Goal: Transaction & Acquisition: Purchase product/service

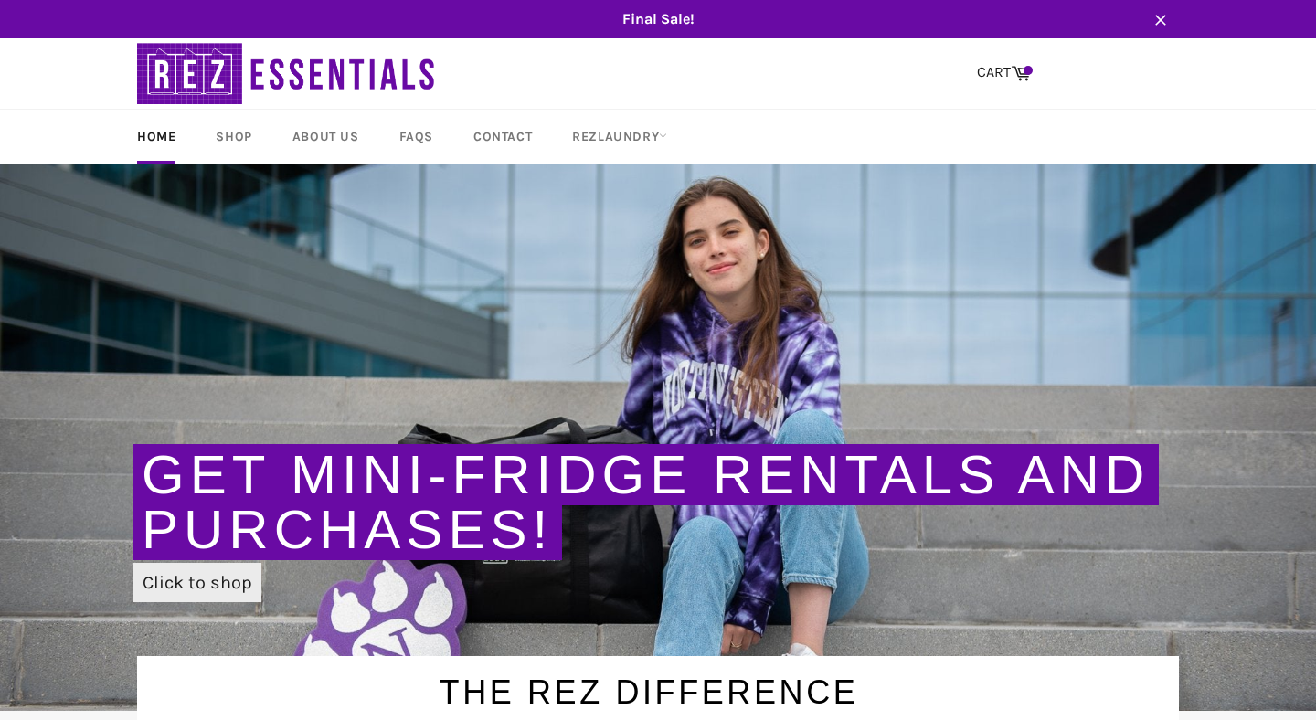
click at [204, 579] on link "Click to shop" at bounding box center [197, 582] width 128 height 39
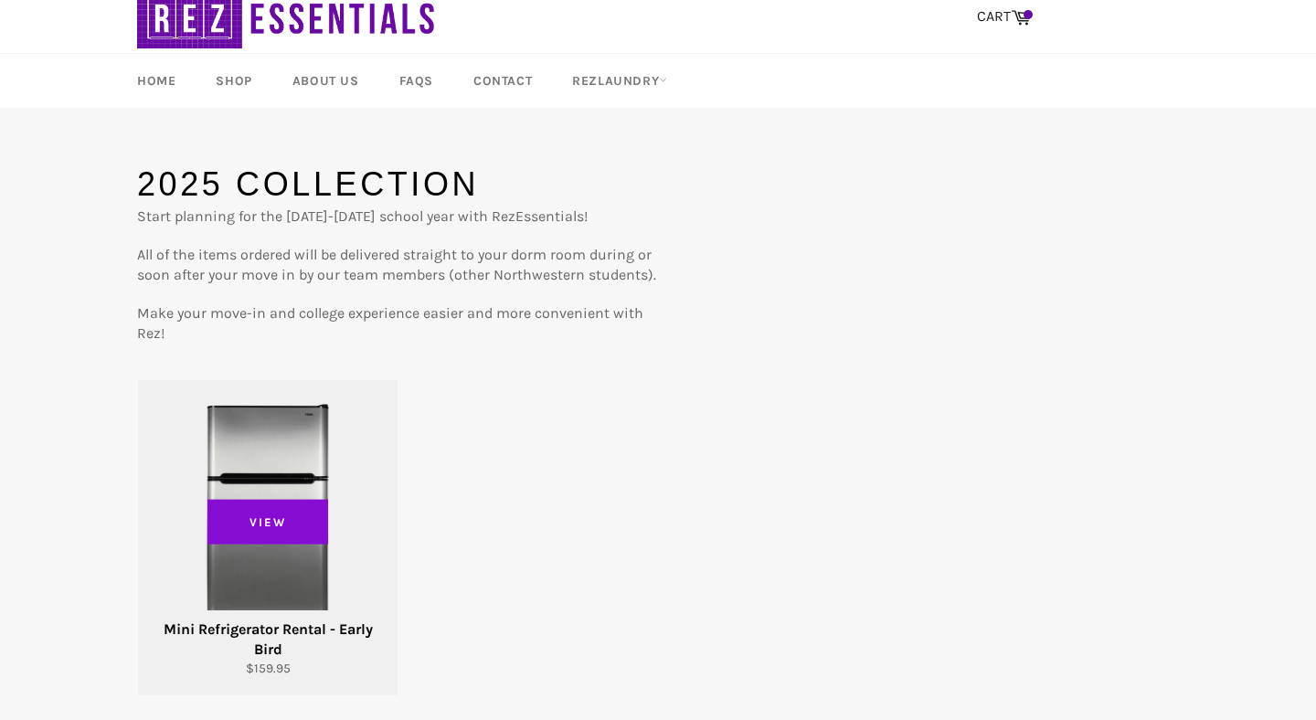
scroll to position [62, 0]
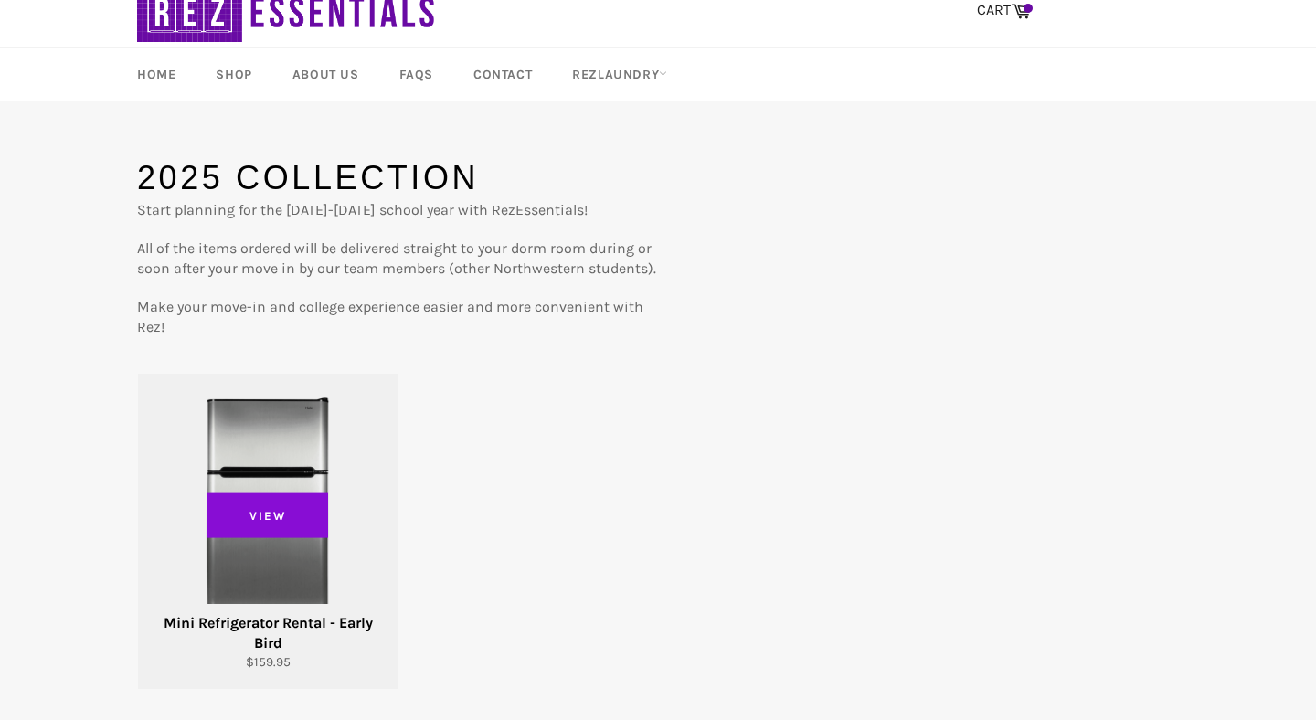
click at [275, 524] on span "View" at bounding box center [267, 516] width 121 height 46
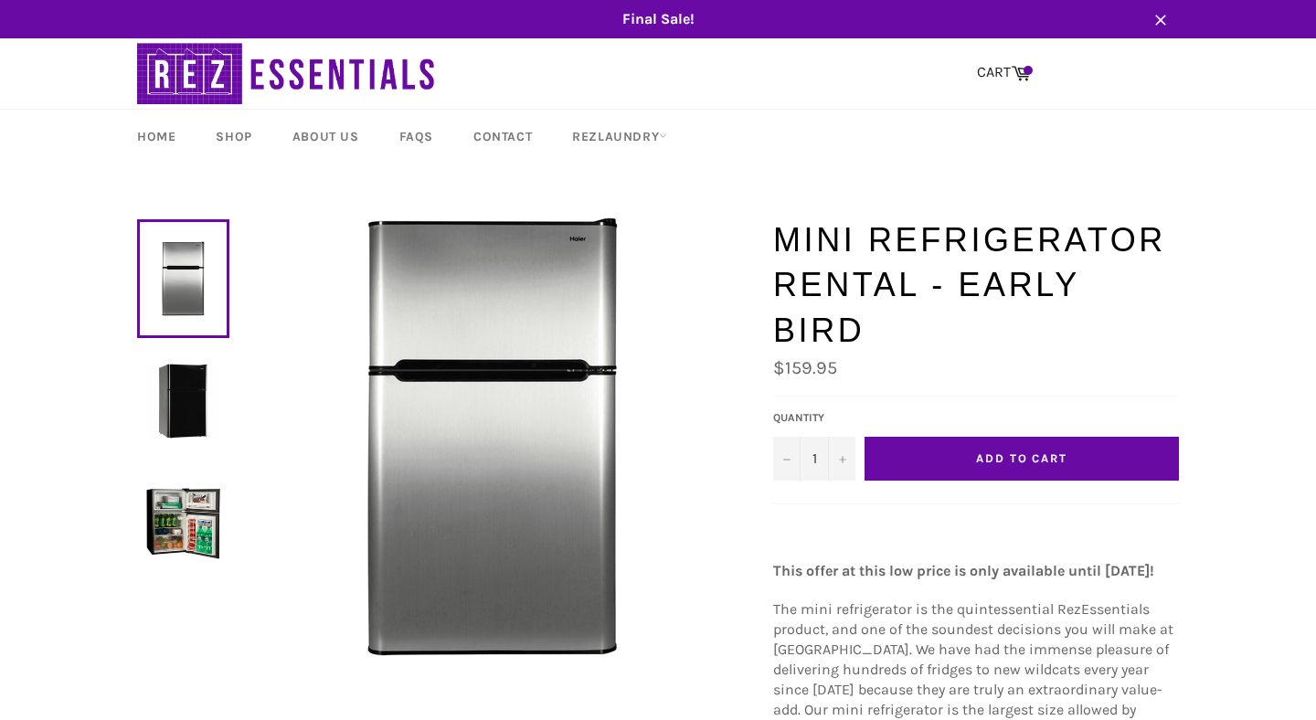
click at [953, 437] on button "Add to Cart" at bounding box center [1022, 459] width 314 height 44
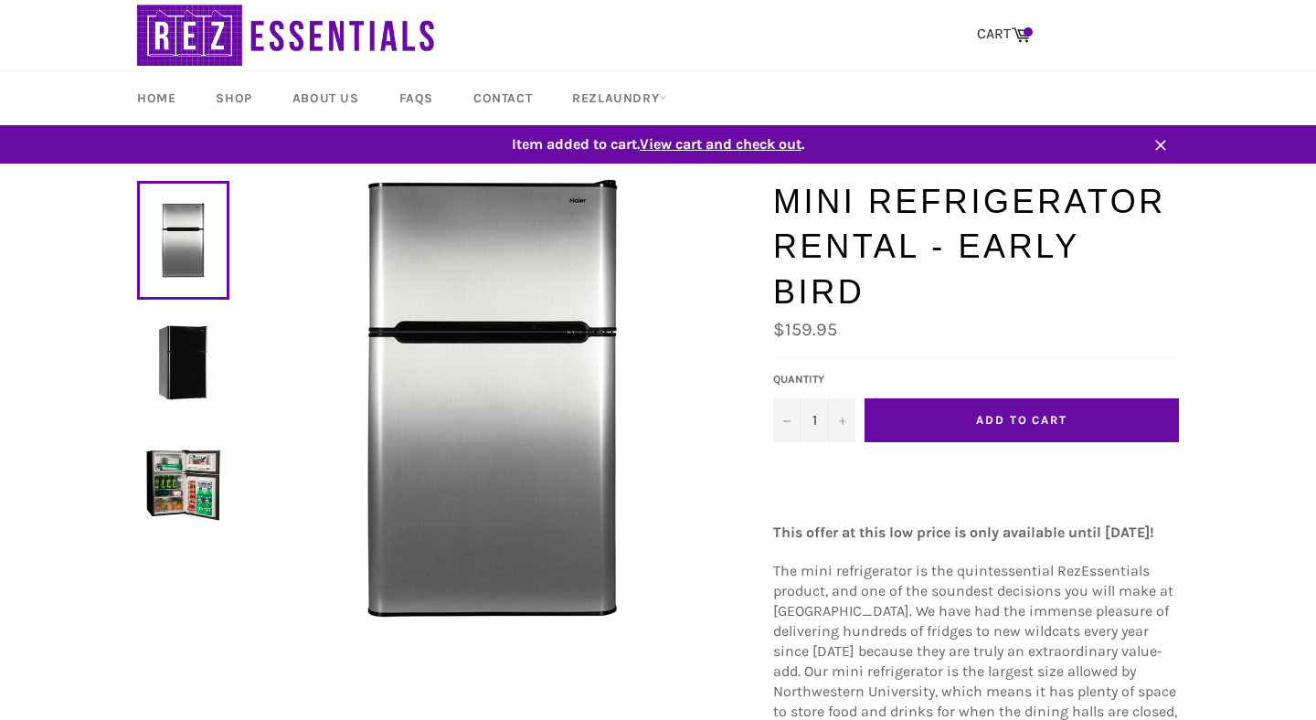
click at [790, 138] on span "View cart and check out" at bounding box center [721, 143] width 162 height 17
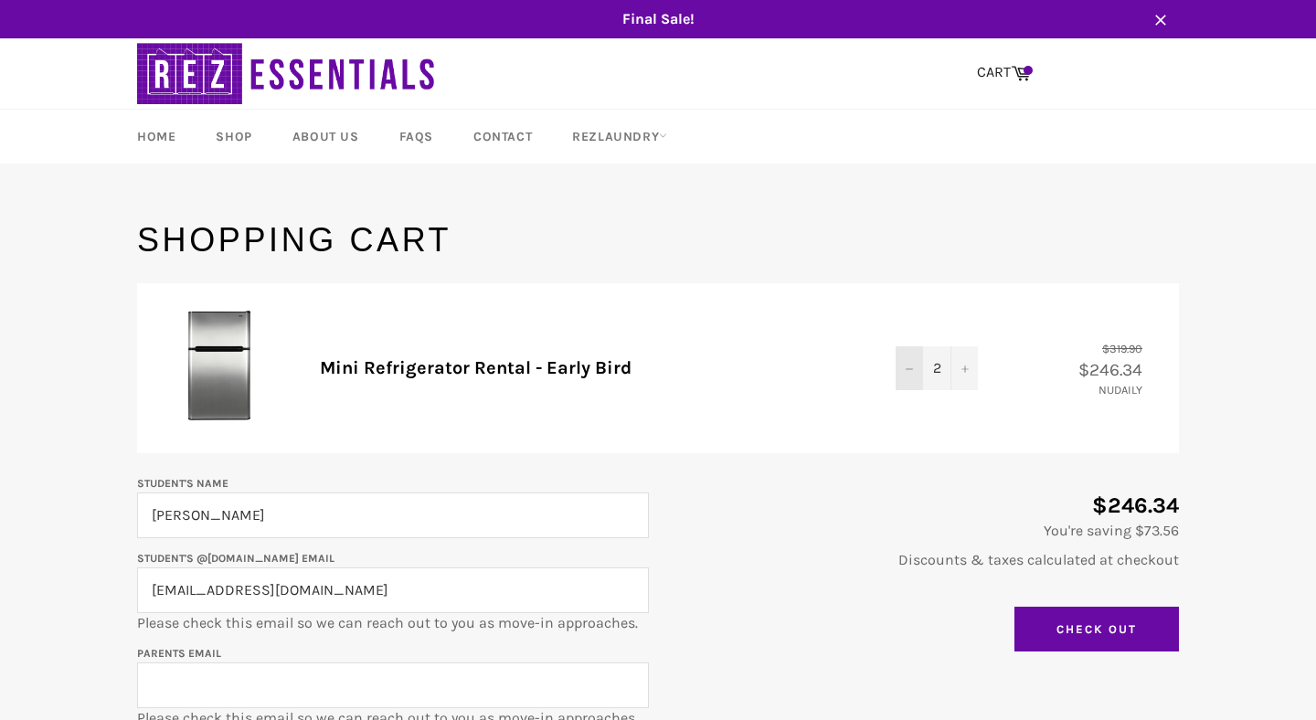
click at [912, 379] on button "−" at bounding box center [909, 368] width 27 height 44
click at [1046, 615] on input "Check Out" at bounding box center [1096, 630] width 164 height 46
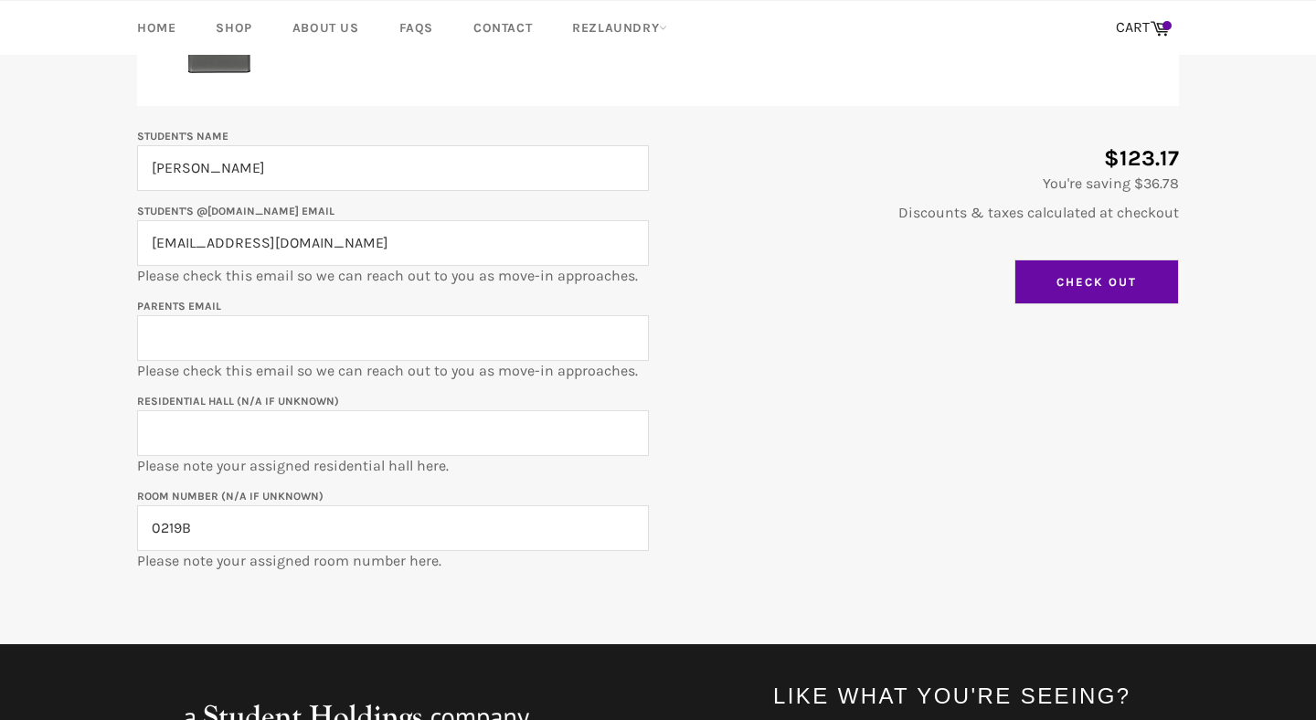
scroll to position [398, 0]
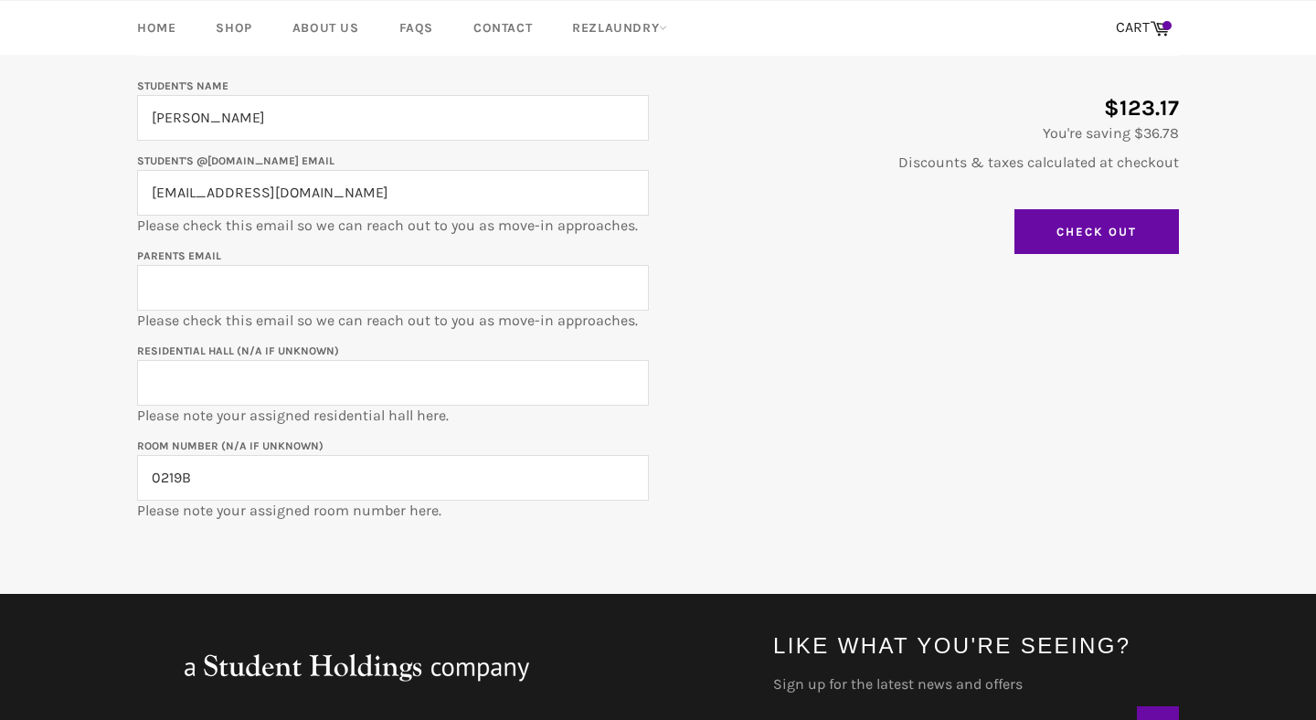
click at [419, 379] on input "Residential Hall (N/A if unknown)" at bounding box center [393, 383] width 512 height 46
type input "[PERSON_NAME] [PERSON_NAME]"
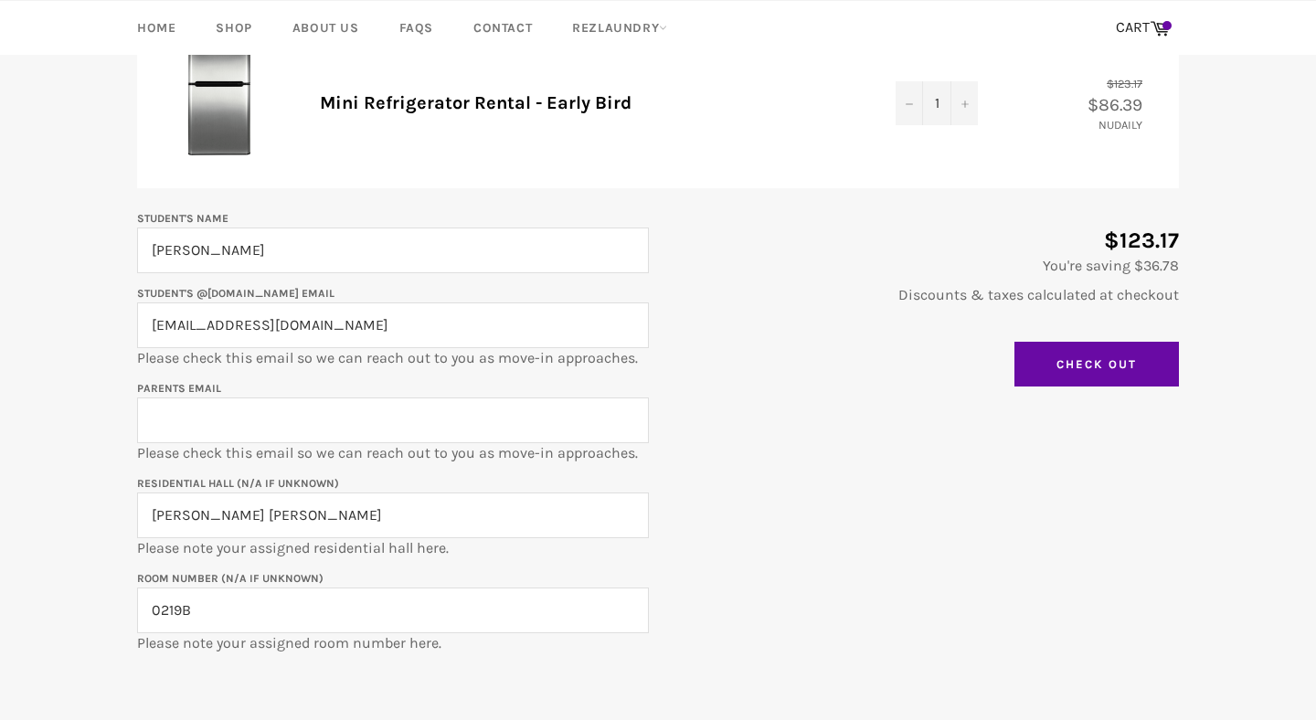
scroll to position [260, 0]
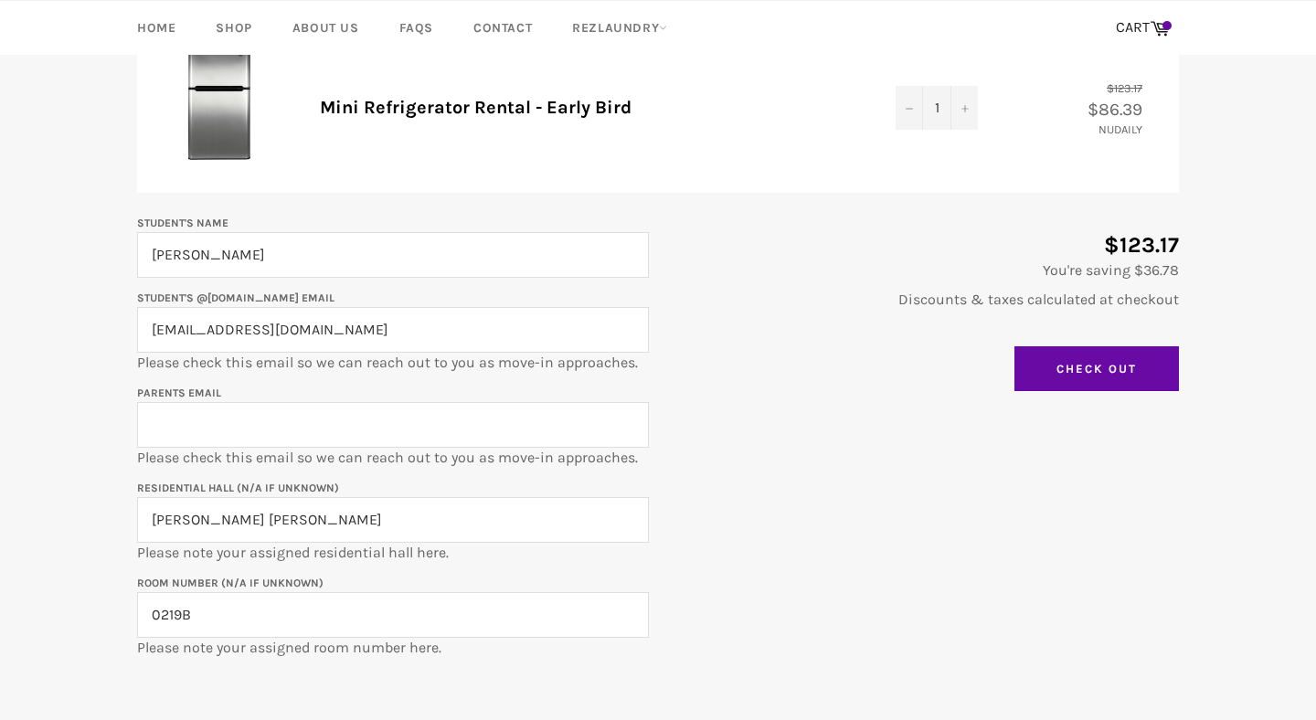
drag, startPoint x: 387, startPoint y: 346, endPoint x: 93, endPoint y: 316, distance: 295.8
click at [93, 316] on main "Shopping Cart Product Quantity Total Mini Refrigerator Rental - Early Bird Quan…" at bounding box center [658, 344] width 1316 height 774
type input "[EMAIL_ADDRESS][DOMAIN_NAME]"
click at [296, 446] on input "Parents email" at bounding box center [393, 425] width 512 height 46
type input "@"
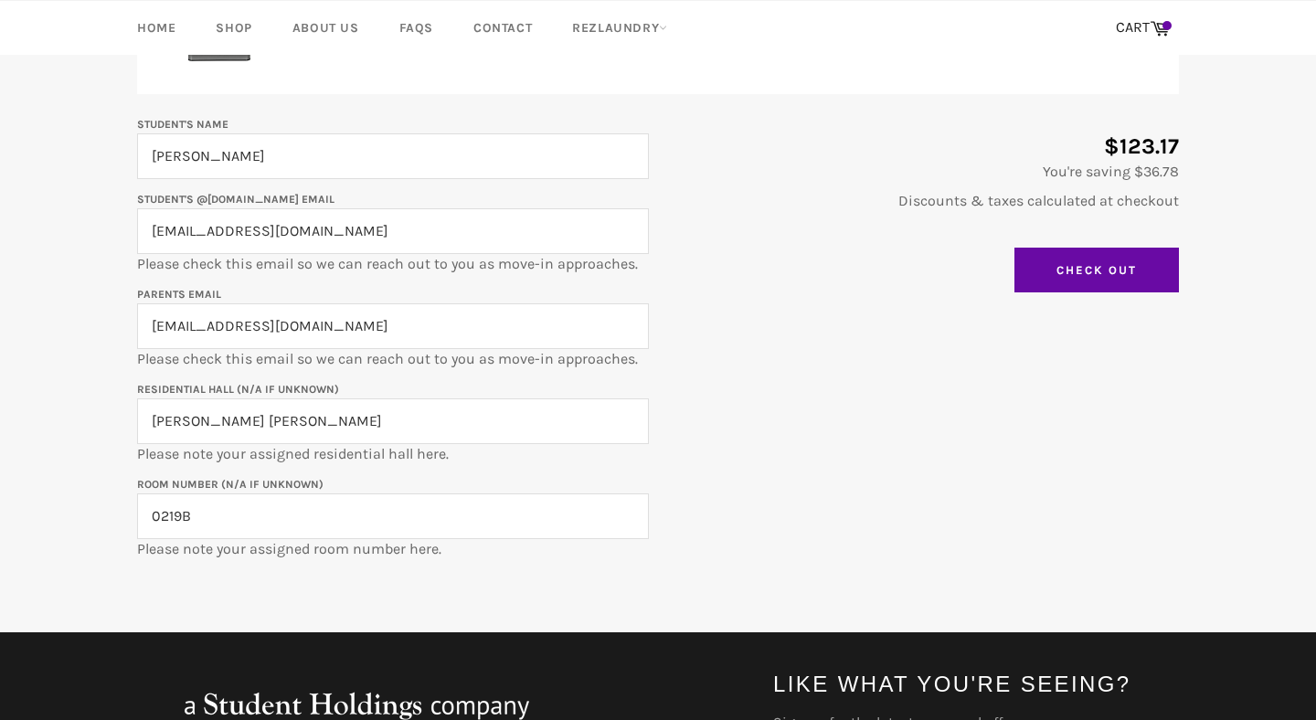
scroll to position [366, 0]
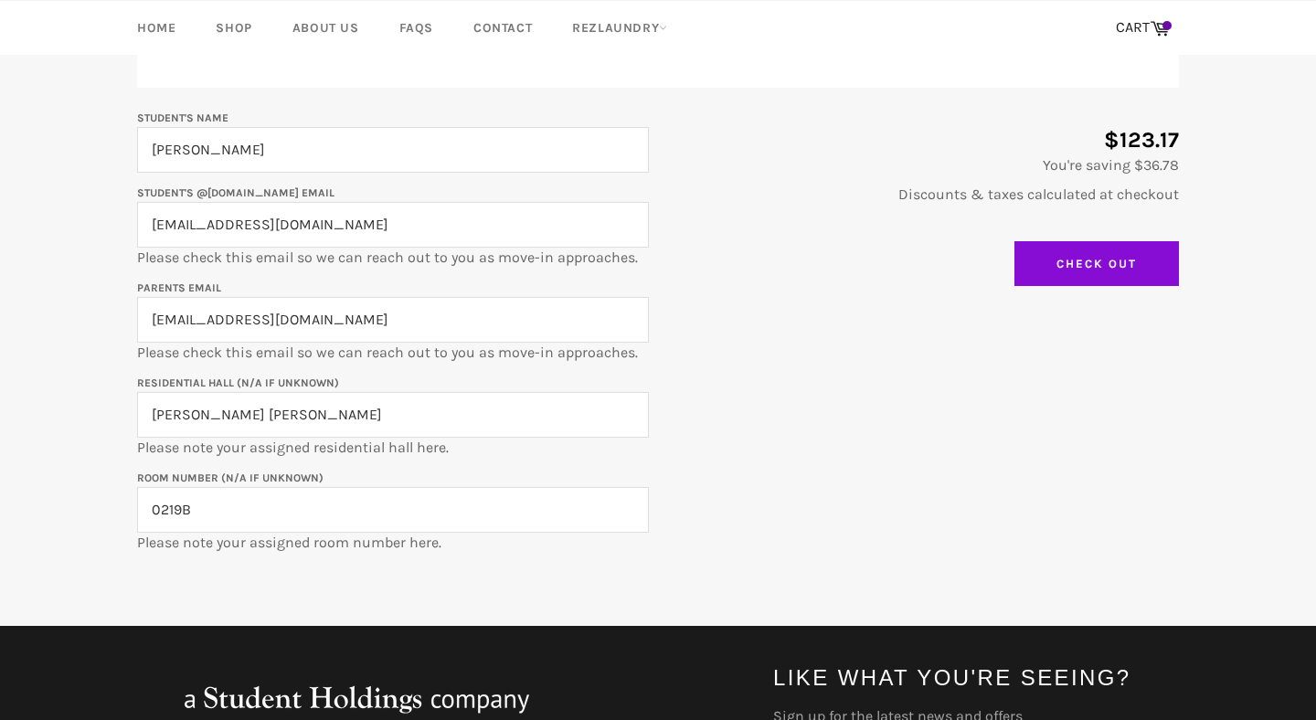
type input "[EMAIL_ADDRESS][DOMAIN_NAME]"
click at [1067, 247] on input "Check Out" at bounding box center [1096, 264] width 164 height 46
